Goal: Find specific page/section: Find specific page/section

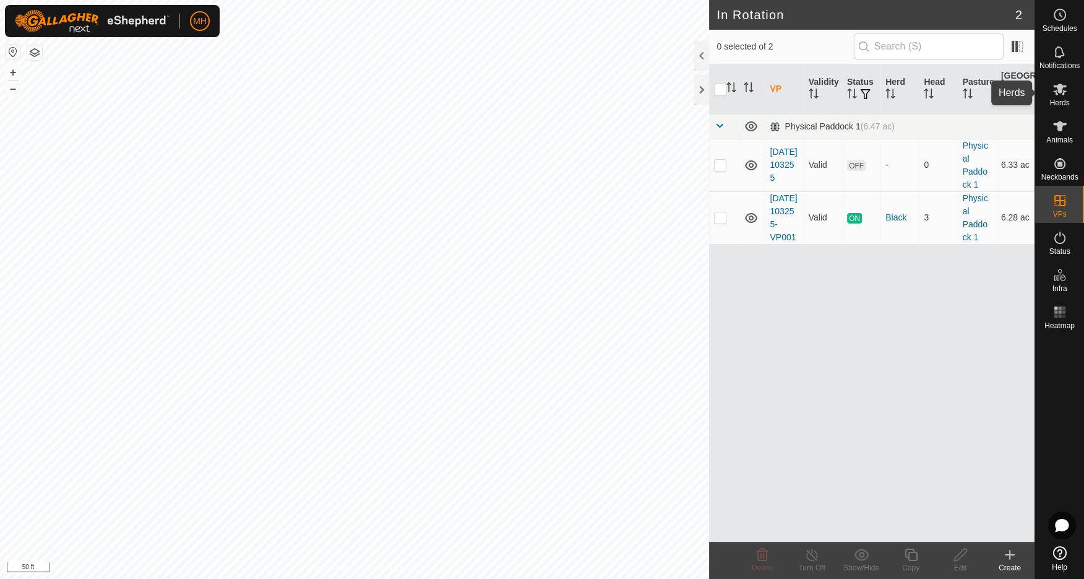
click at [1062, 95] on icon at bounding box center [1060, 89] width 15 height 15
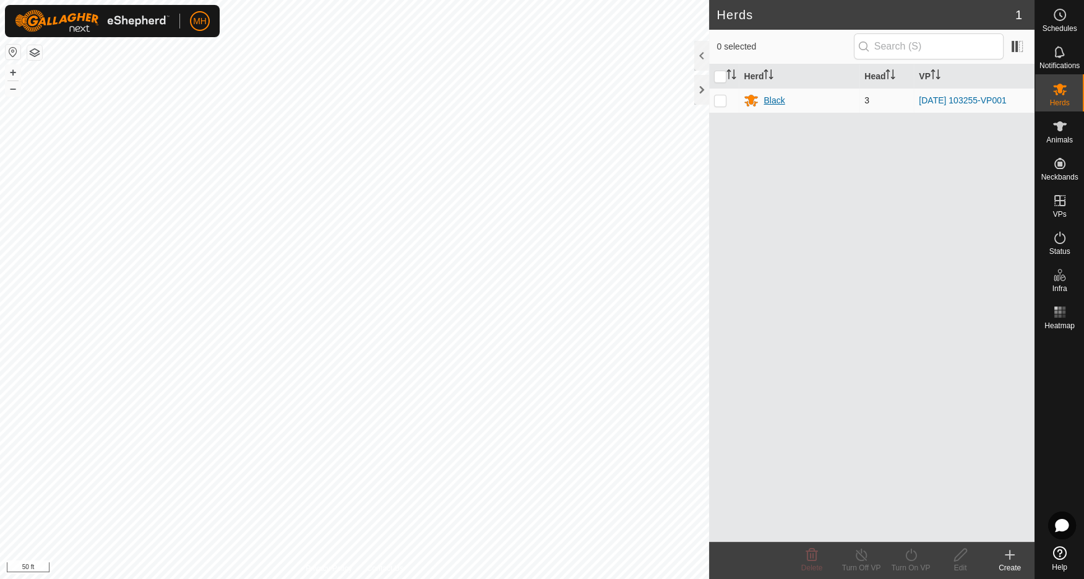
click at [772, 97] on div "Black" at bounding box center [774, 100] width 21 height 13
